Goal: Check status: Check status

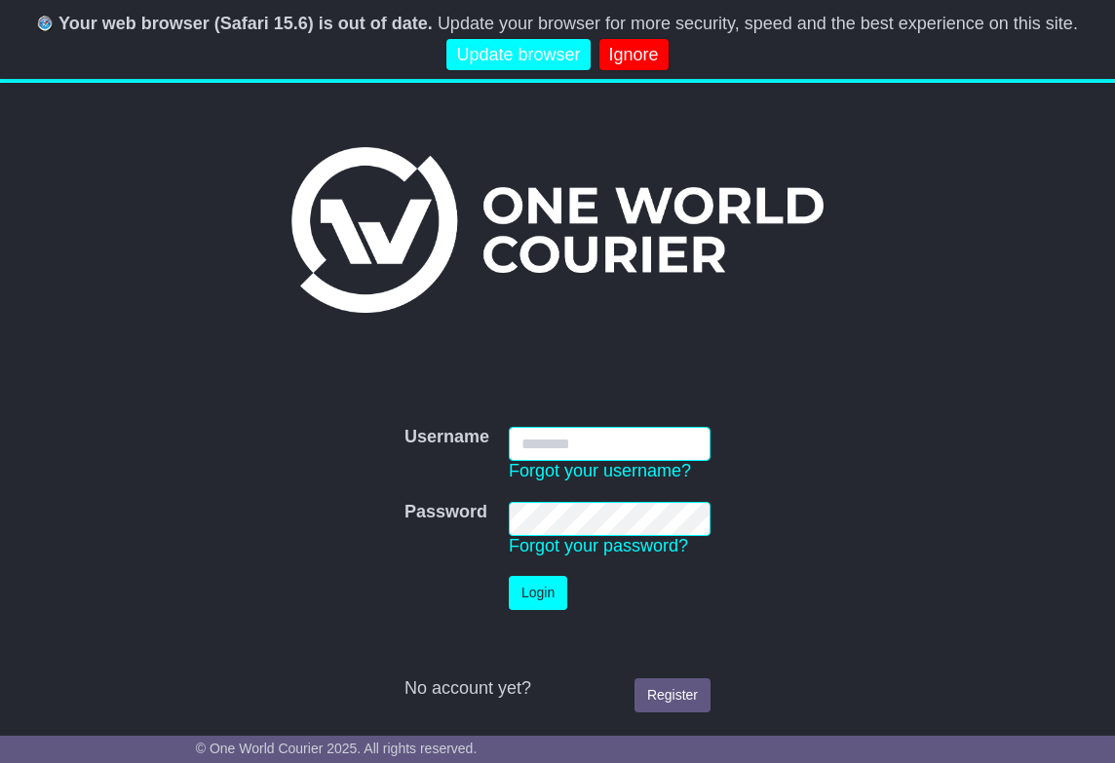
type input "**********"
click at [541, 592] on button "Login" at bounding box center [538, 593] width 58 height 34
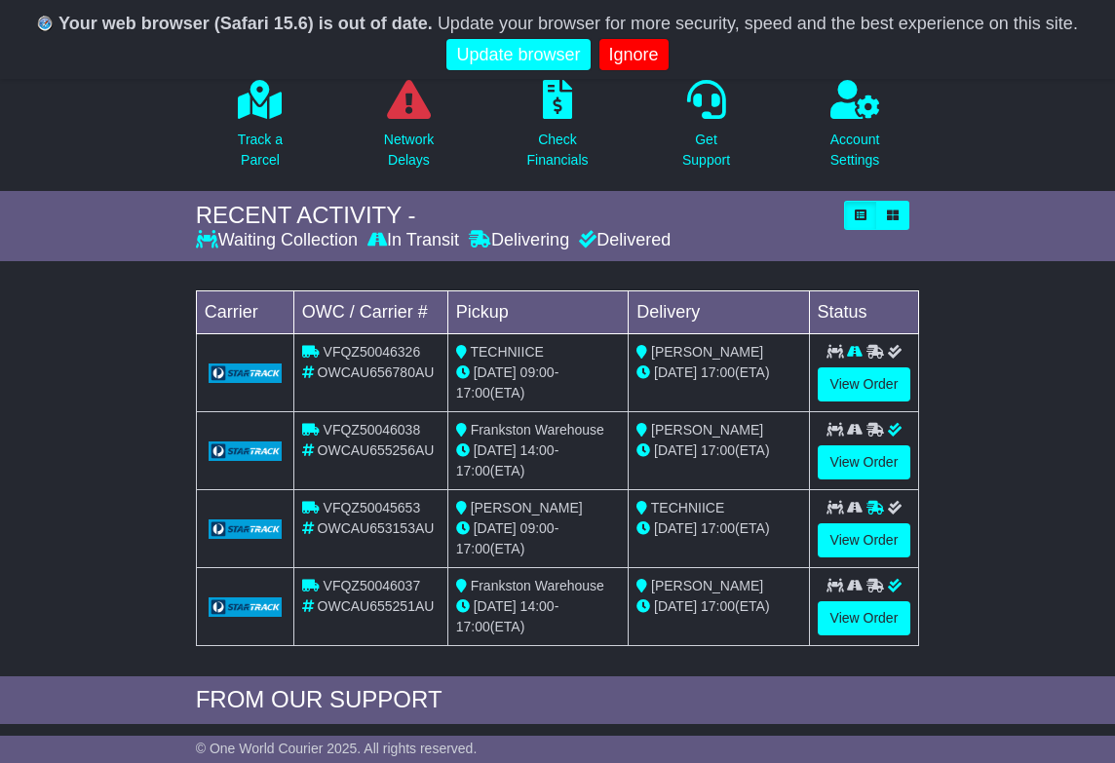
scroll to position [370, 0]
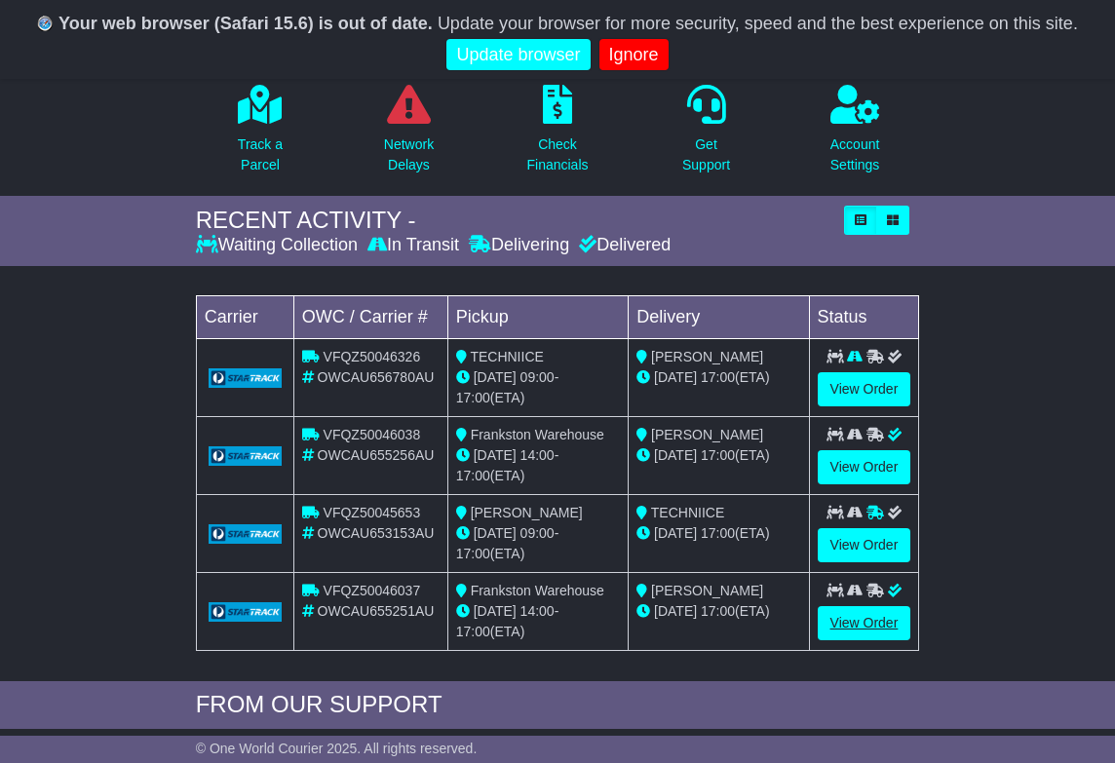
click at [850, 626] on link "View Order" at bounding box center [865, 623] width 94 height 34
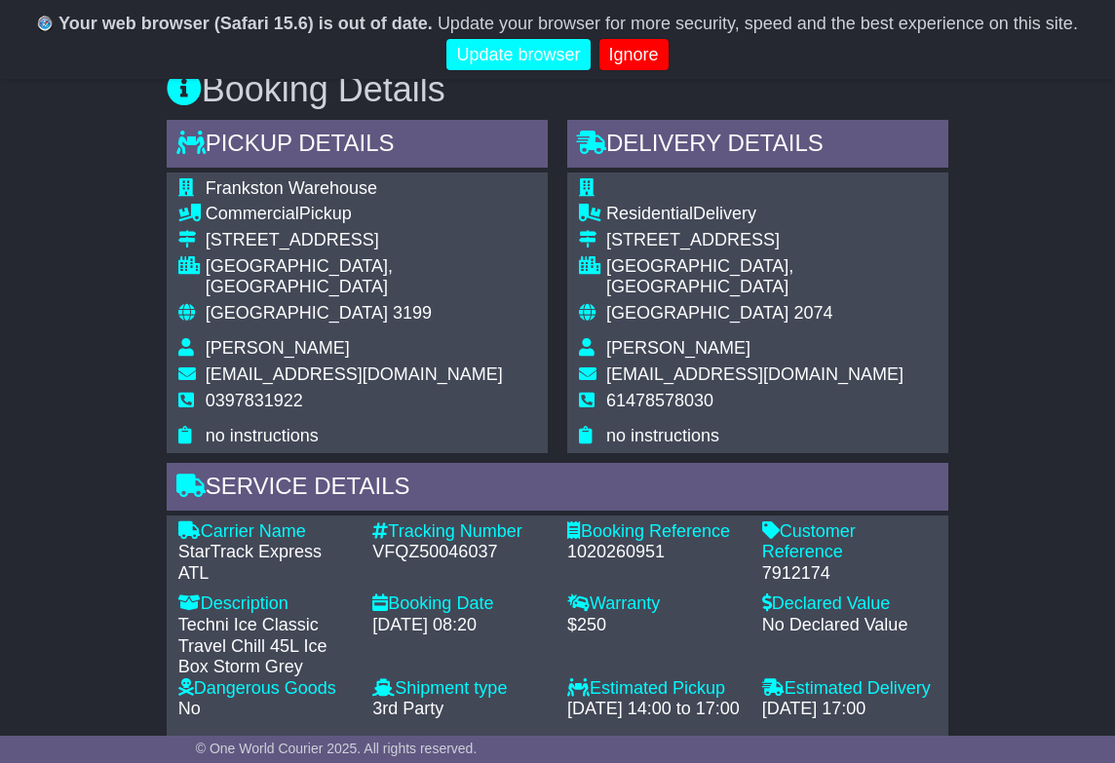
scroll to position [1060, 0]
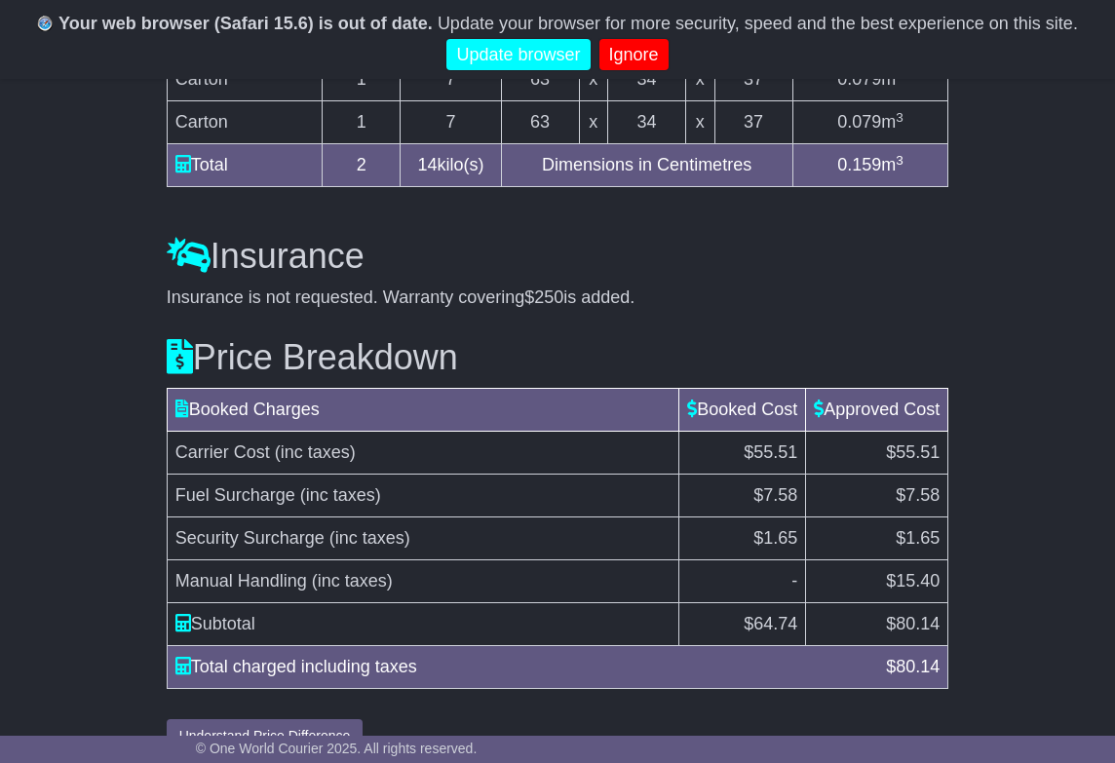
scroll to position [1960, 0]
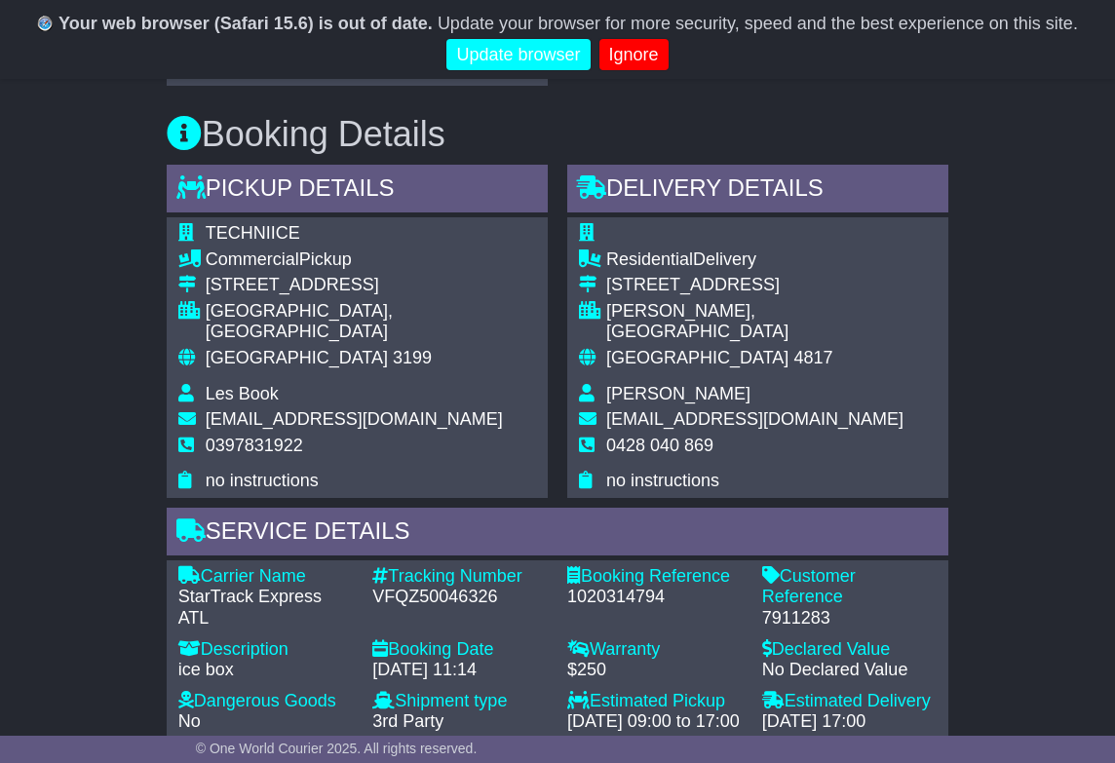
scroll to position [1071, 0]
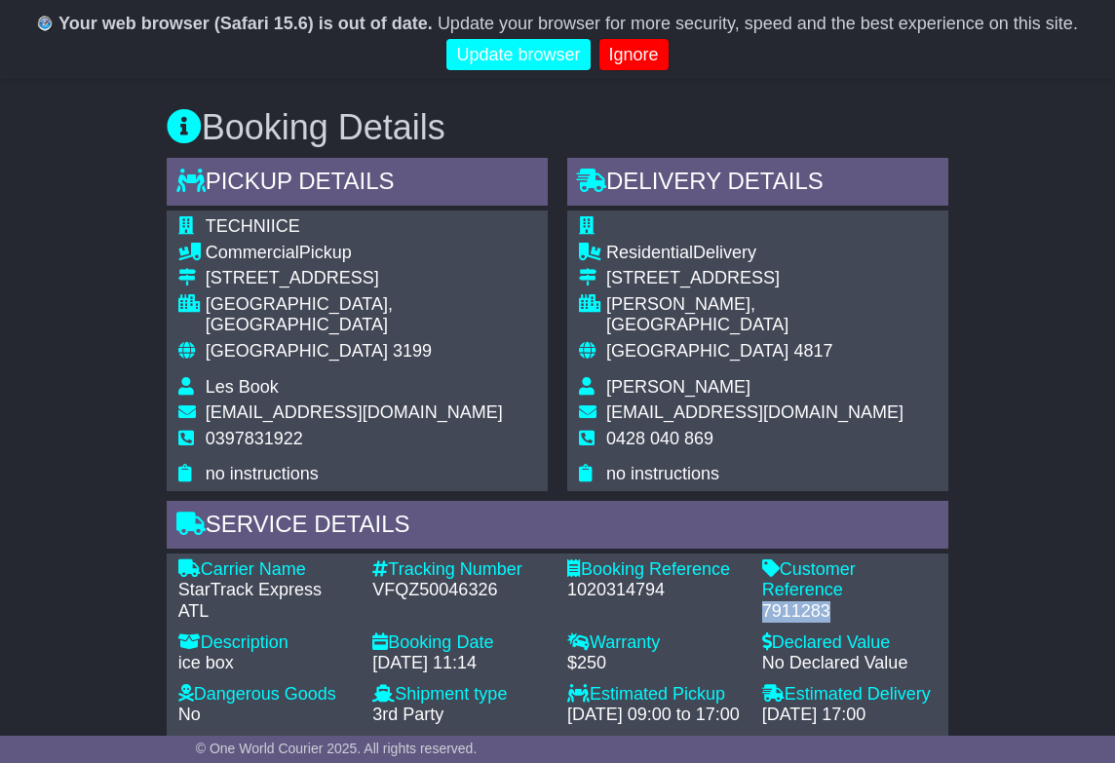
drag, startPoint x: 764, startPoint y: 591, endPoint x: 835, endPoint y: 588, distance: 70.3
click at [835, 602] on div "7911283" at bounding box center [849, 612] width 175 height 21
copy div "7911283"
